Goal: Transaction & Acquisition: Book appointment/travel/reservation

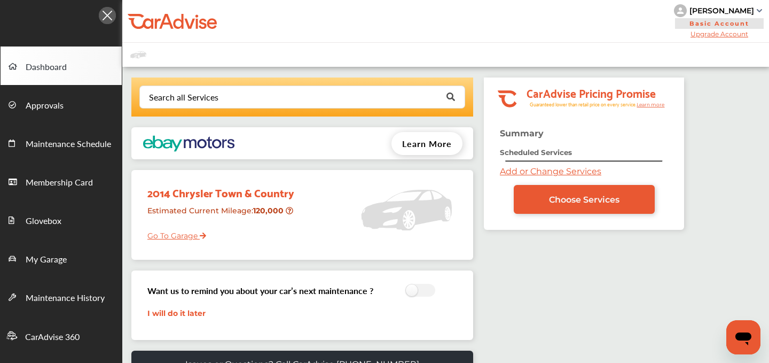
click at [516, 167] on link "Add or Change Services" at bounding box center [550, 171] width 101 height 10
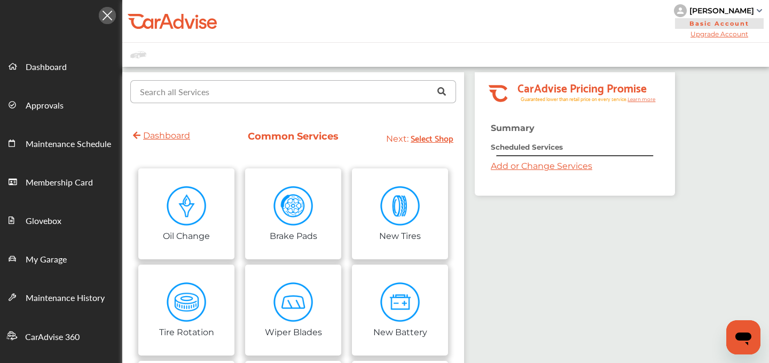
click at [242, 88] on input "text" at bounding box center [290, 91] width 319 height 21
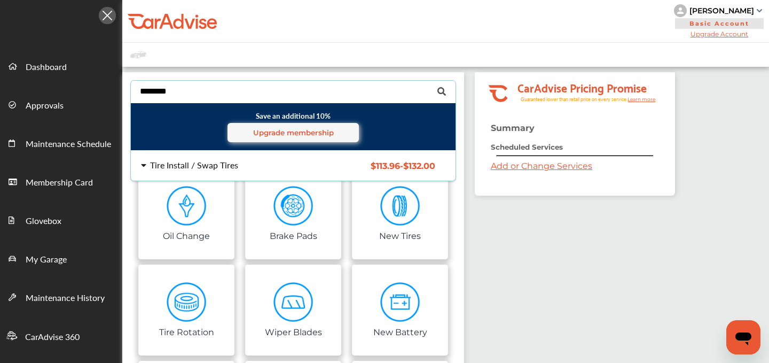
type input "********"
click at [209, 158] on div "Tire Install / Swap Tires $113.96 - $132.00 Tire Install / Swap Tires $113.96 -…" at bounding box center [293, 166] width 342 height 30
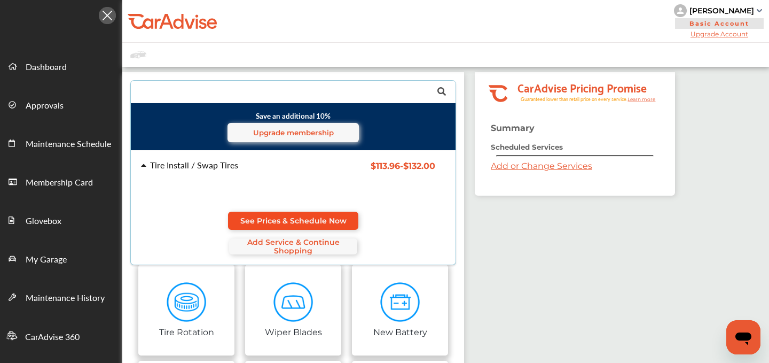
click at [277, 218] on span "See Prices & Schedule Now" at bounding box center [293, 220] width 106 height 9
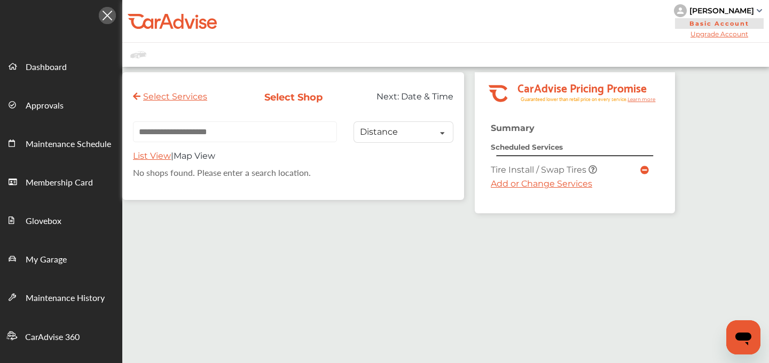
click at [506, 183] on link "Add or Change Services" at bounding box center [541, 183] width 101 height 10
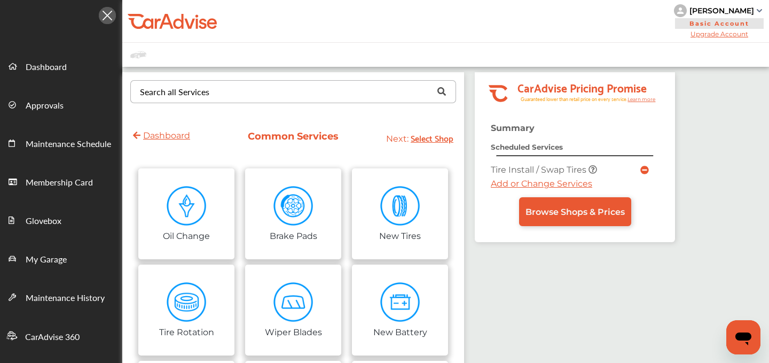
click at [208, 90] on div "Search all Services" at bounding box center [174, 92] width 69 height 9
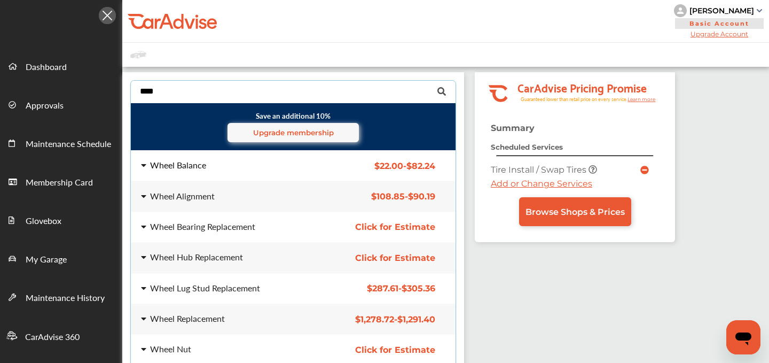
type input "****"
click at [193, 166] on div "Wheel Balance" at bounding box center [178, 165] width 56 height 9
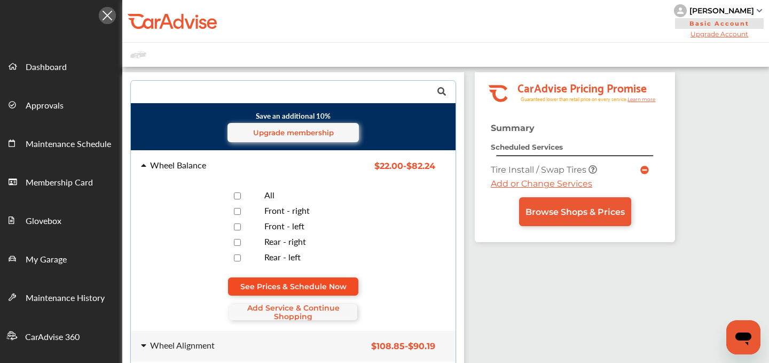
click at [290, 285] on span "See Prices & Schedule Now" at bounding box center [293, 286] width 106 height 9
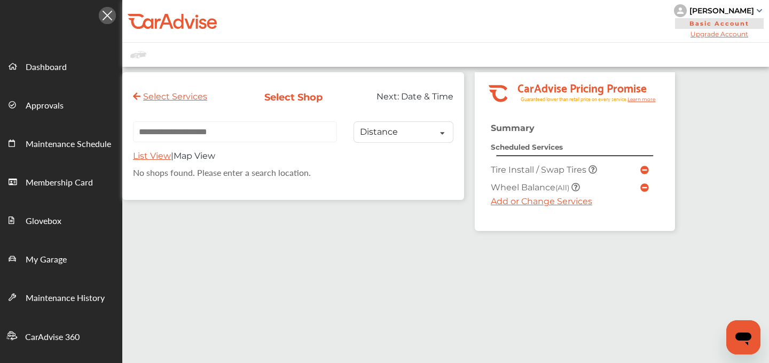
click at [212, 139] on input "text" at bounding box center [235, 131] width 204 height 21
paste input "**********"
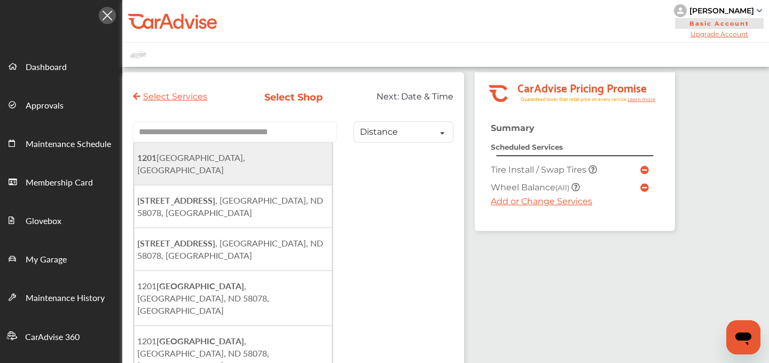
click at [224, 155] on span "[STREET_ADDRESS]" at bounding box center [191, 163] width 108 height 25
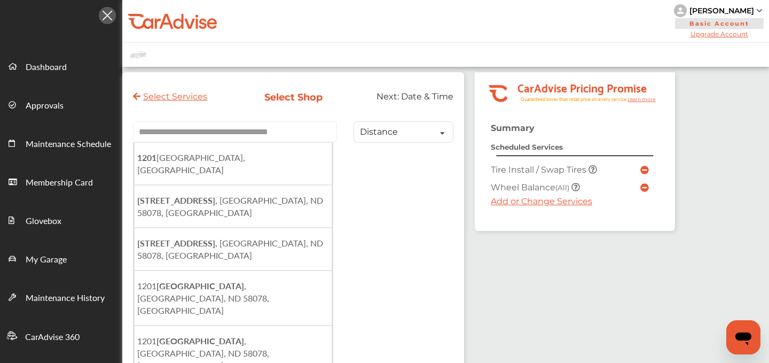
type input "**********"
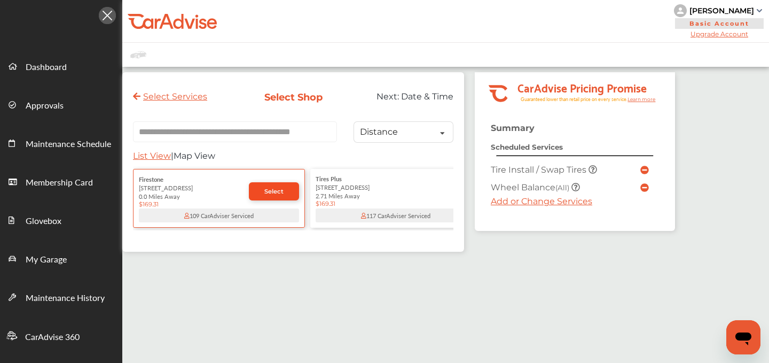
click at [275, 195] on span "Select" at bounding box center [273, 190] width 19 height 7
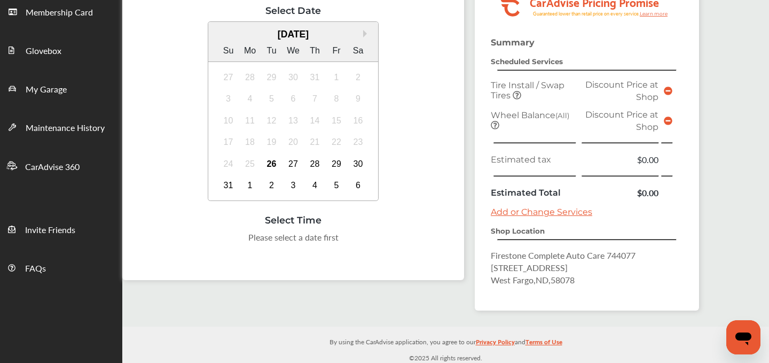
scroll to position [171, 0]
click at [317, 160] on div "28" at bounding box center [315, 162] width 17 height 17
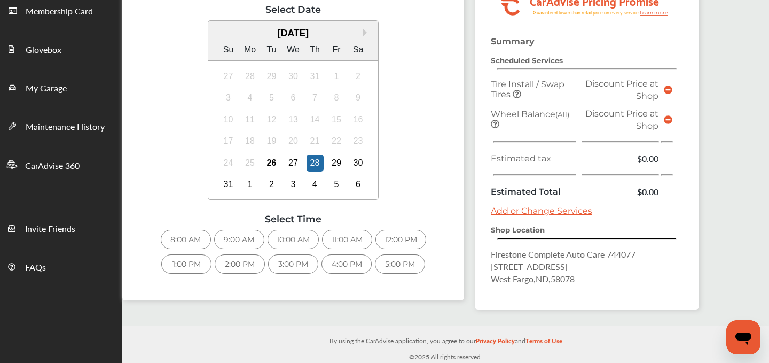
click at [288, 233] on div "10:00 AM" at bounding box center [293, 239] width 51 height 19
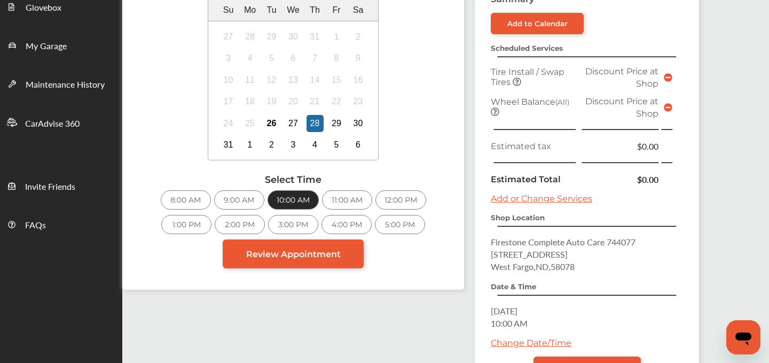
scroll to position [216, 0]
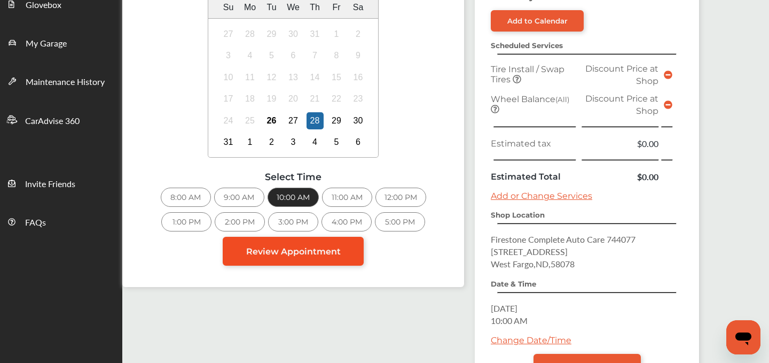
click at [327, 259] on link "Review Appointment" at bounding box center [293, 251] width 141 height 29
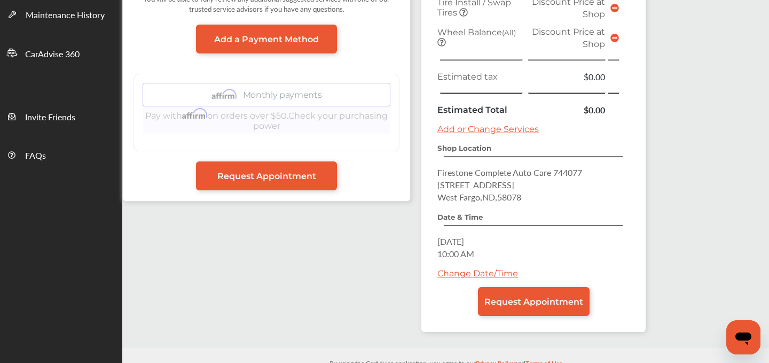
scroll to position [306, 0]
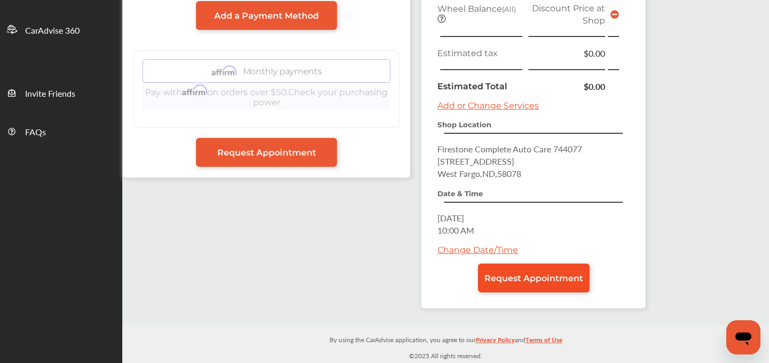
click at [513, 281] on span "Request Appointment" at bounding box center [533, 278] width 99 height 10
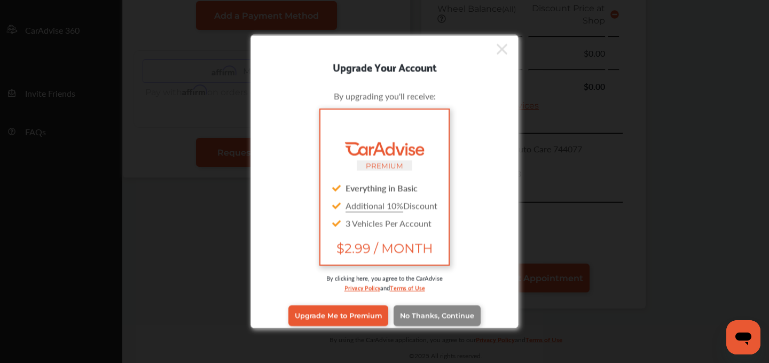
click at [456, 322] on link "No Thanks, Continue" at bounding box center [437, 315] width 87 height 20
